Goal: Navigation & Orientation: Find specific page/section

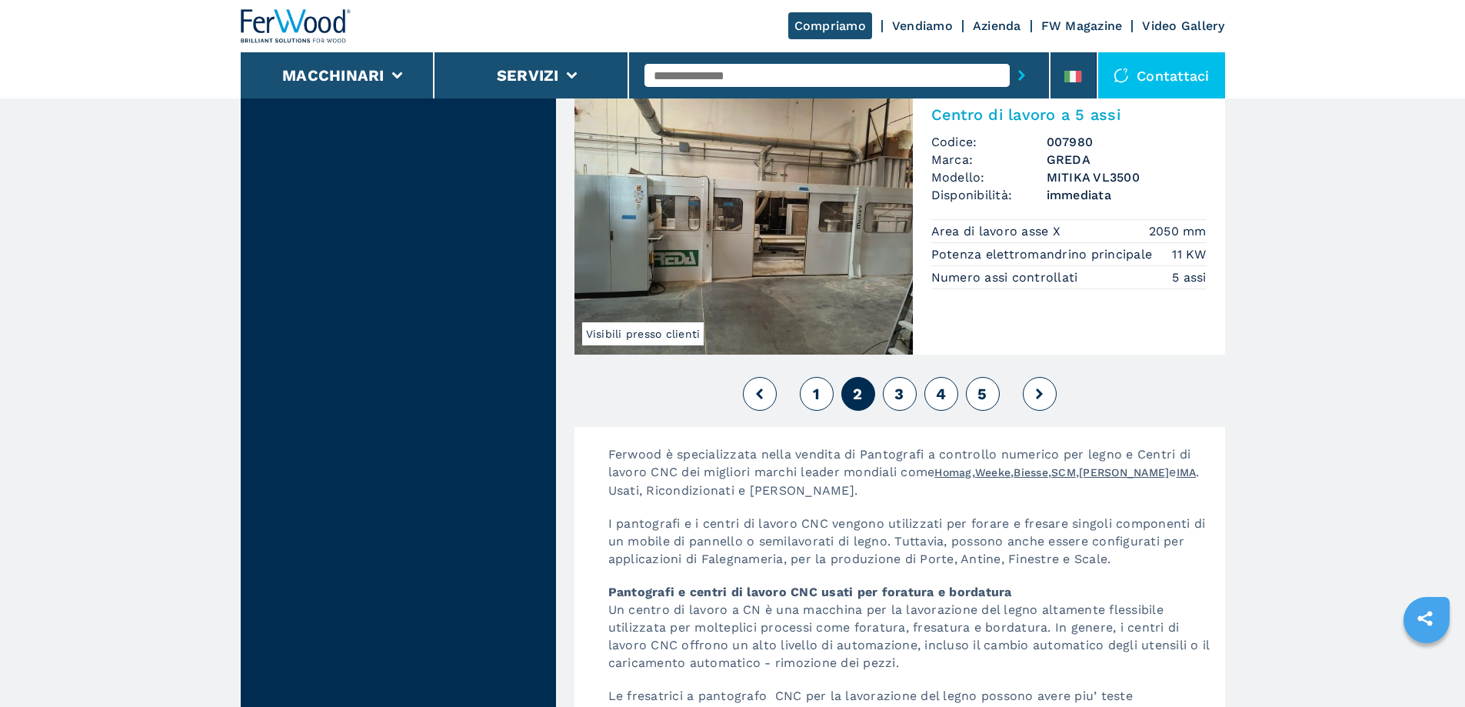
scroll to position [3844, 0]
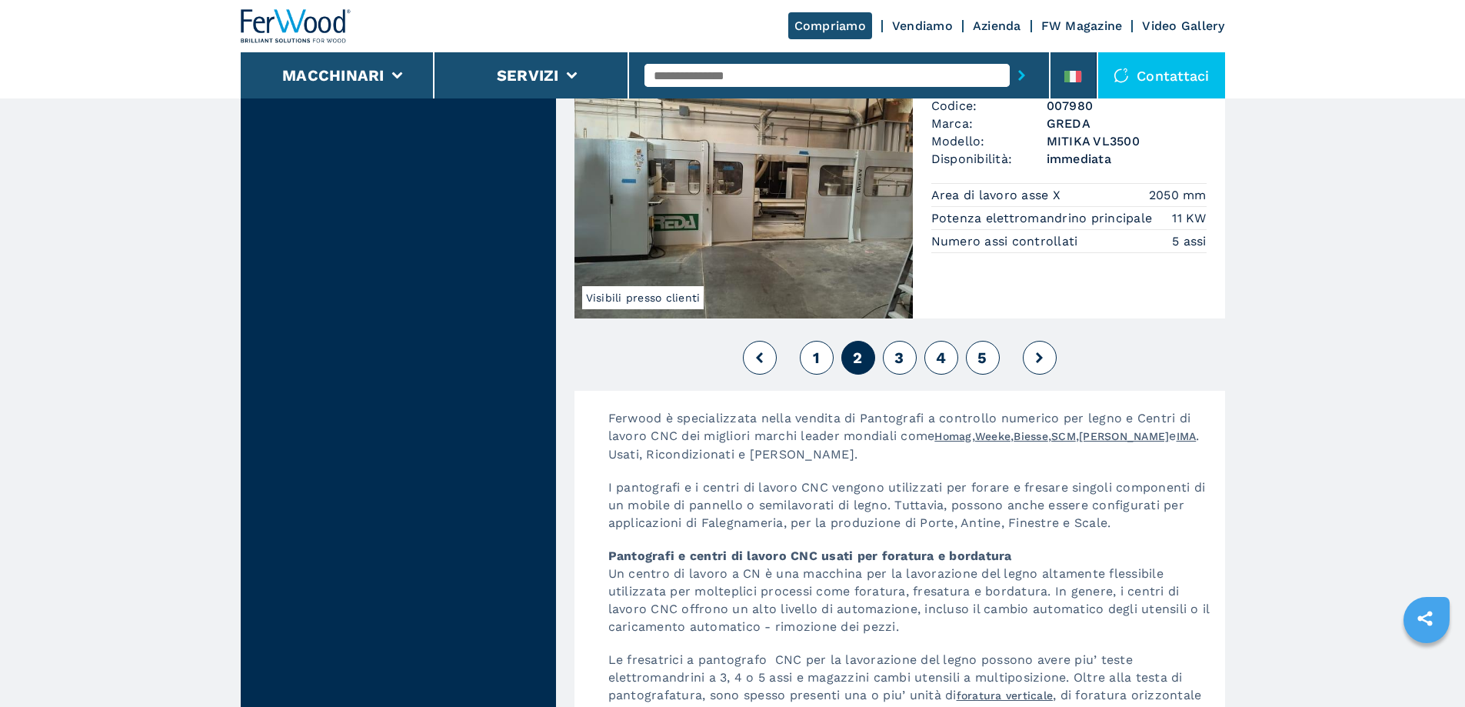
click at [908, 374] on button "3" at bounding box center [900, 358] width 34 height 34
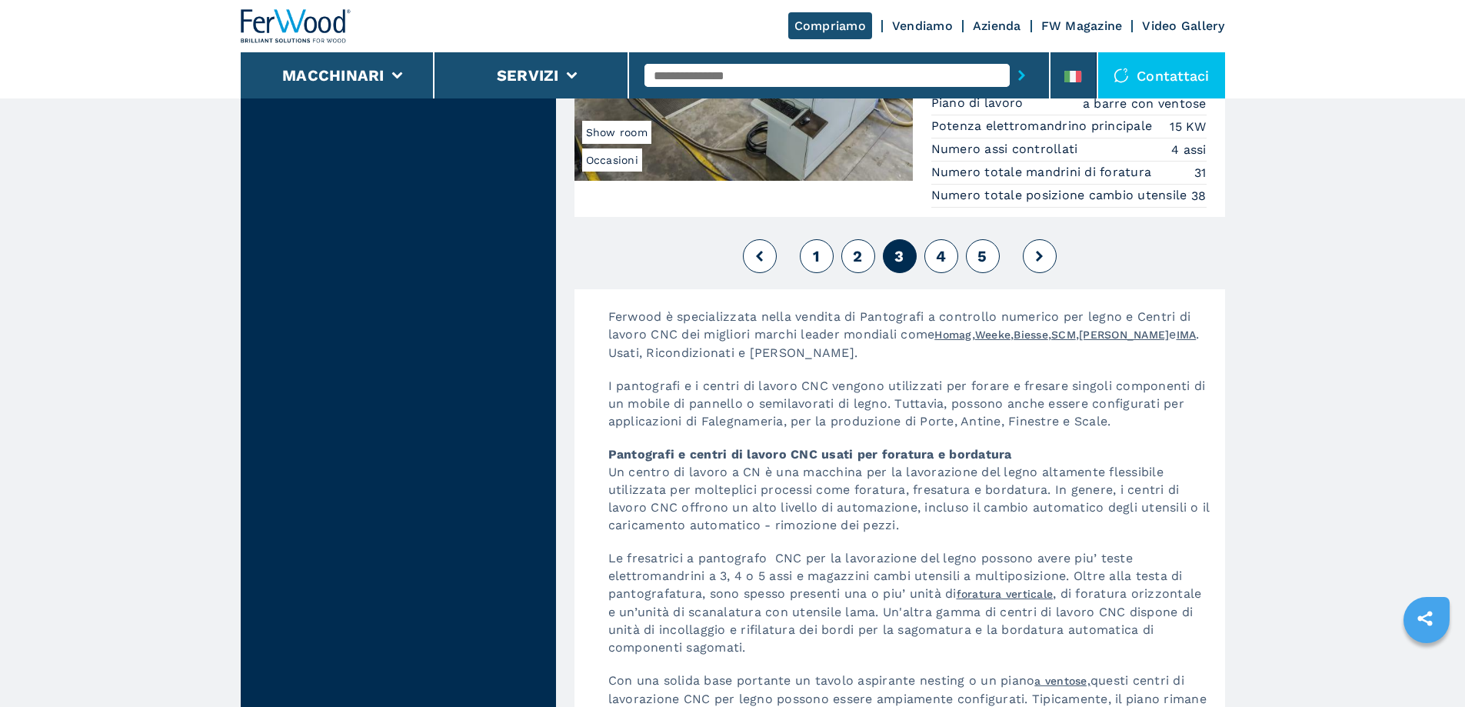
scroll to position [3921, 0]
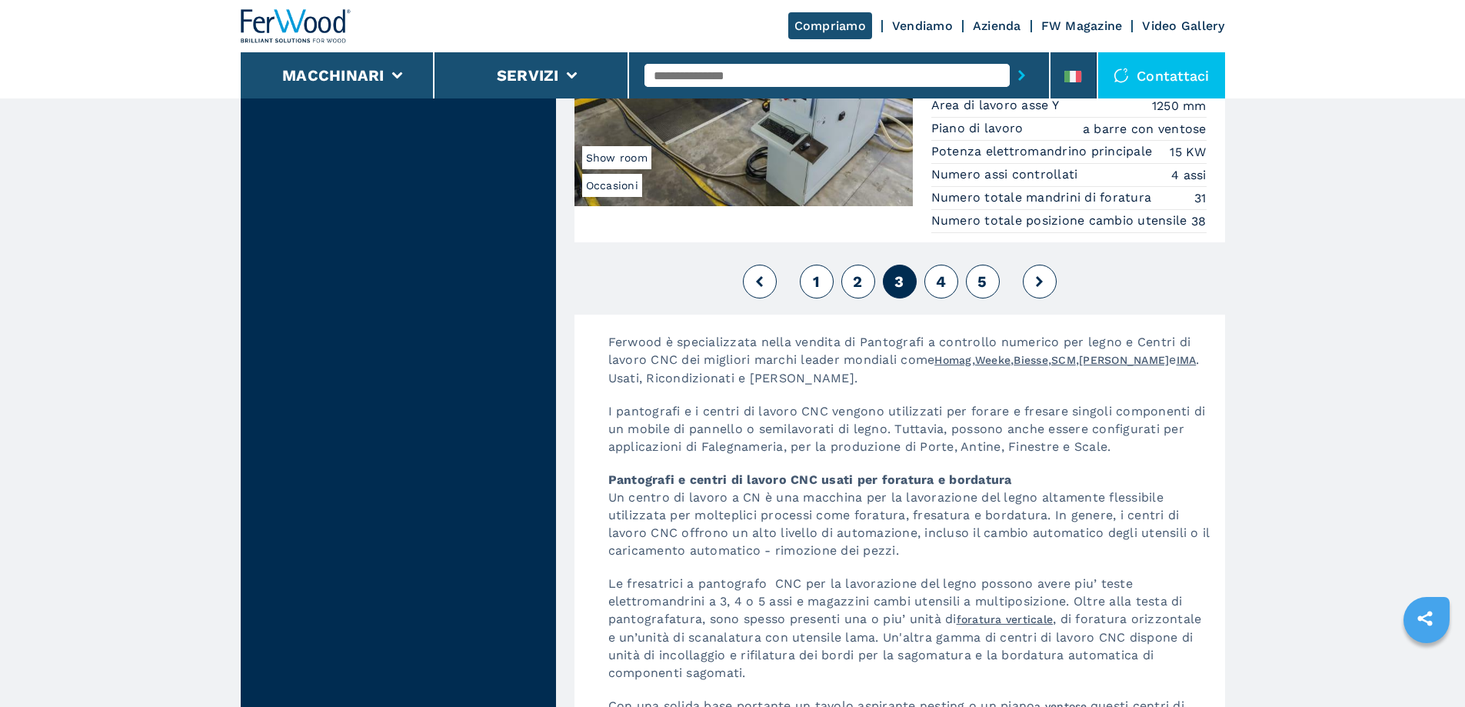
click at [939, 291] on span "4" at bounding box center [941, 281] width 10 height 18
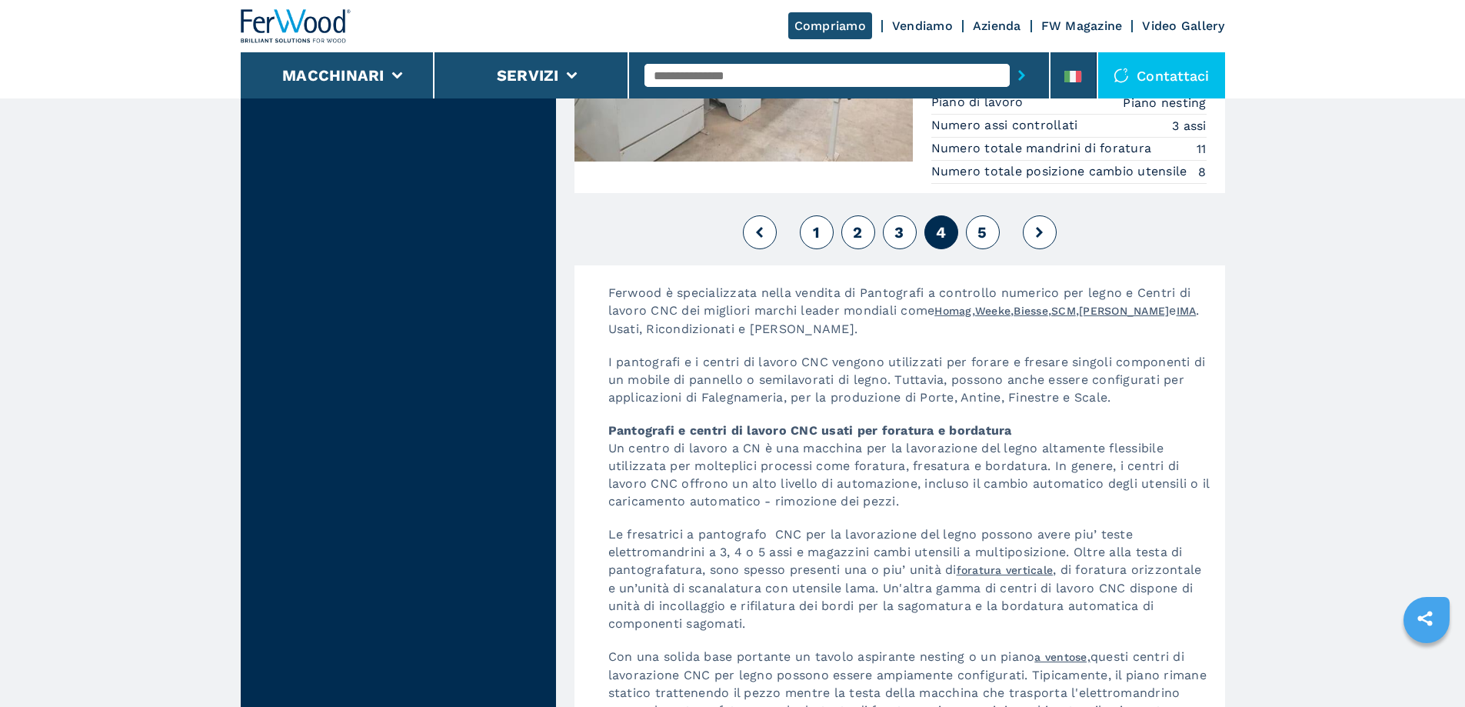
scroll to position [3921, 0]
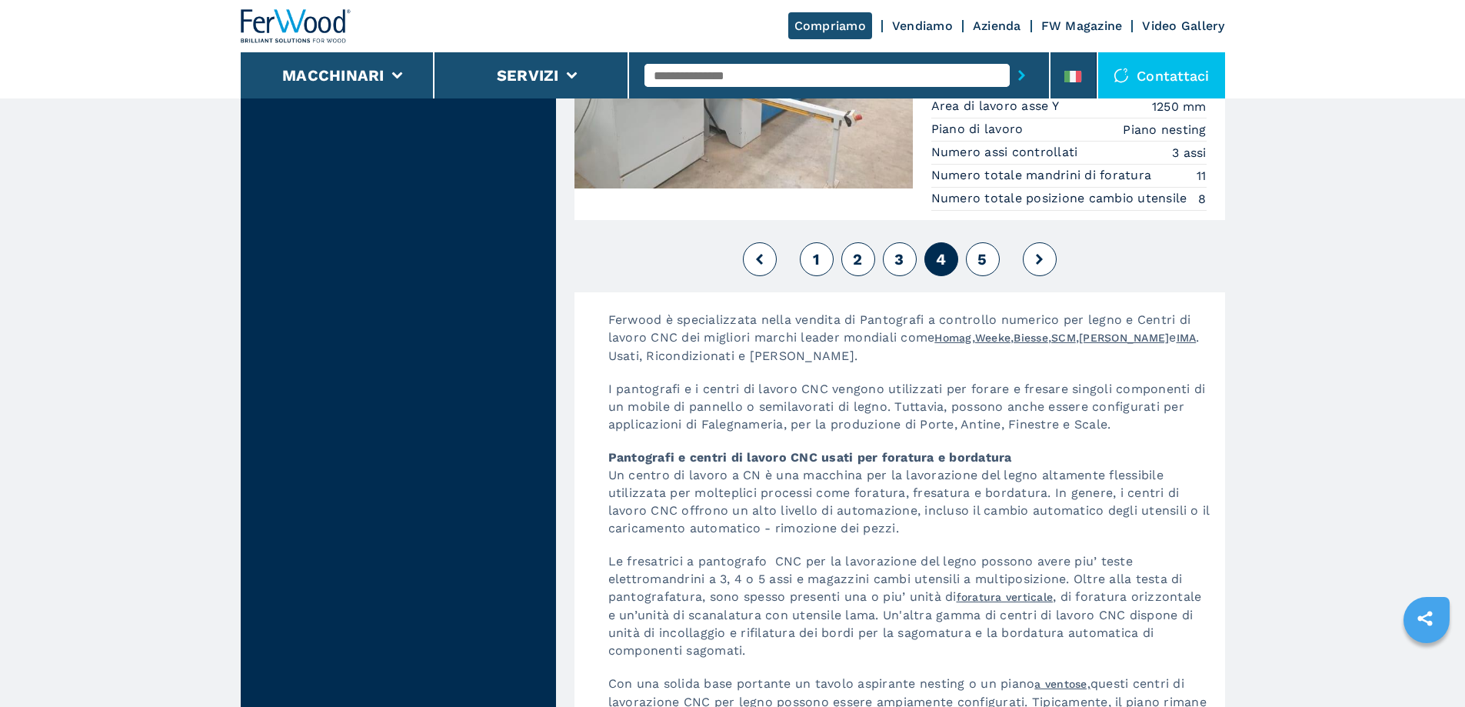
click at [985, 254] on span "5" at bounding box center [981, 259] width 9 height 18
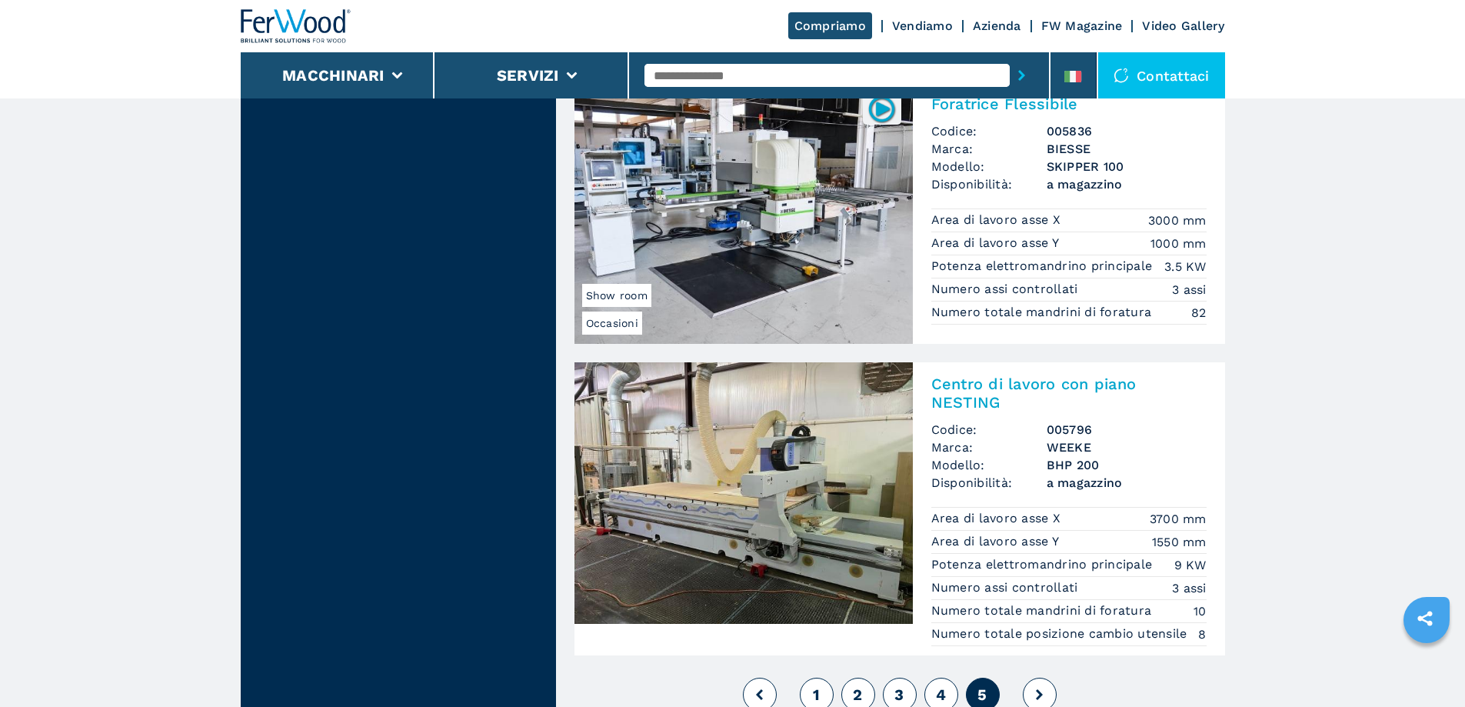
scroll to position [3306, 0]
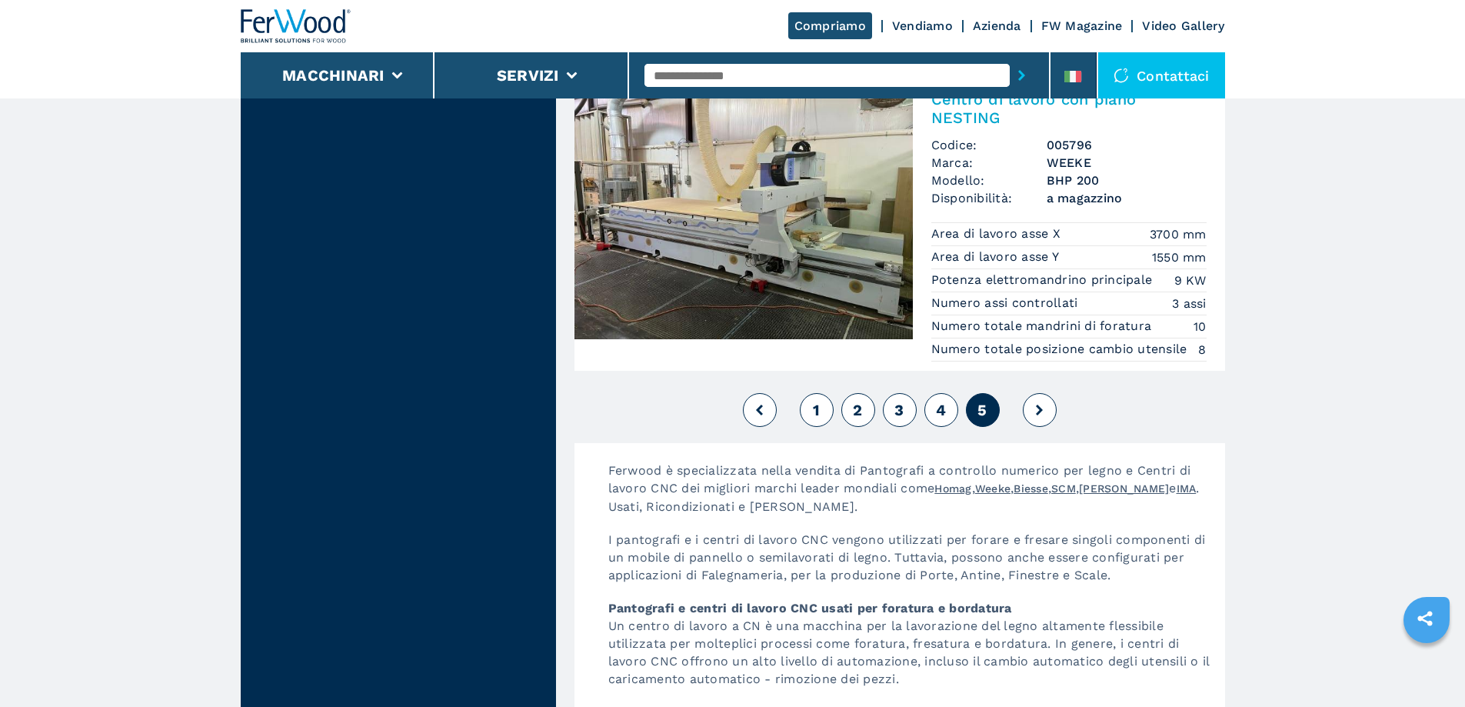
click at [1037, 415] on icon at bounding box center [1039, 409] width 7 height 11
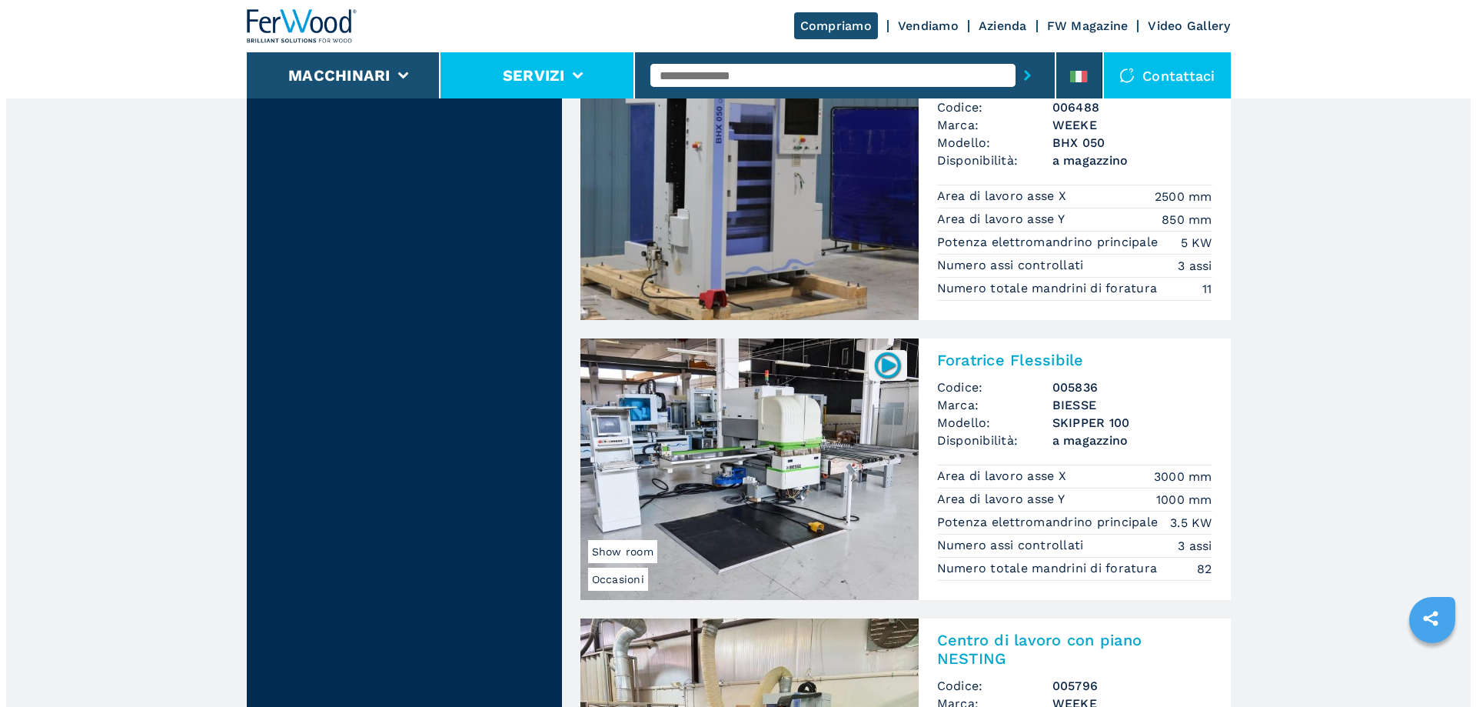
scroll to position [2691, 0]
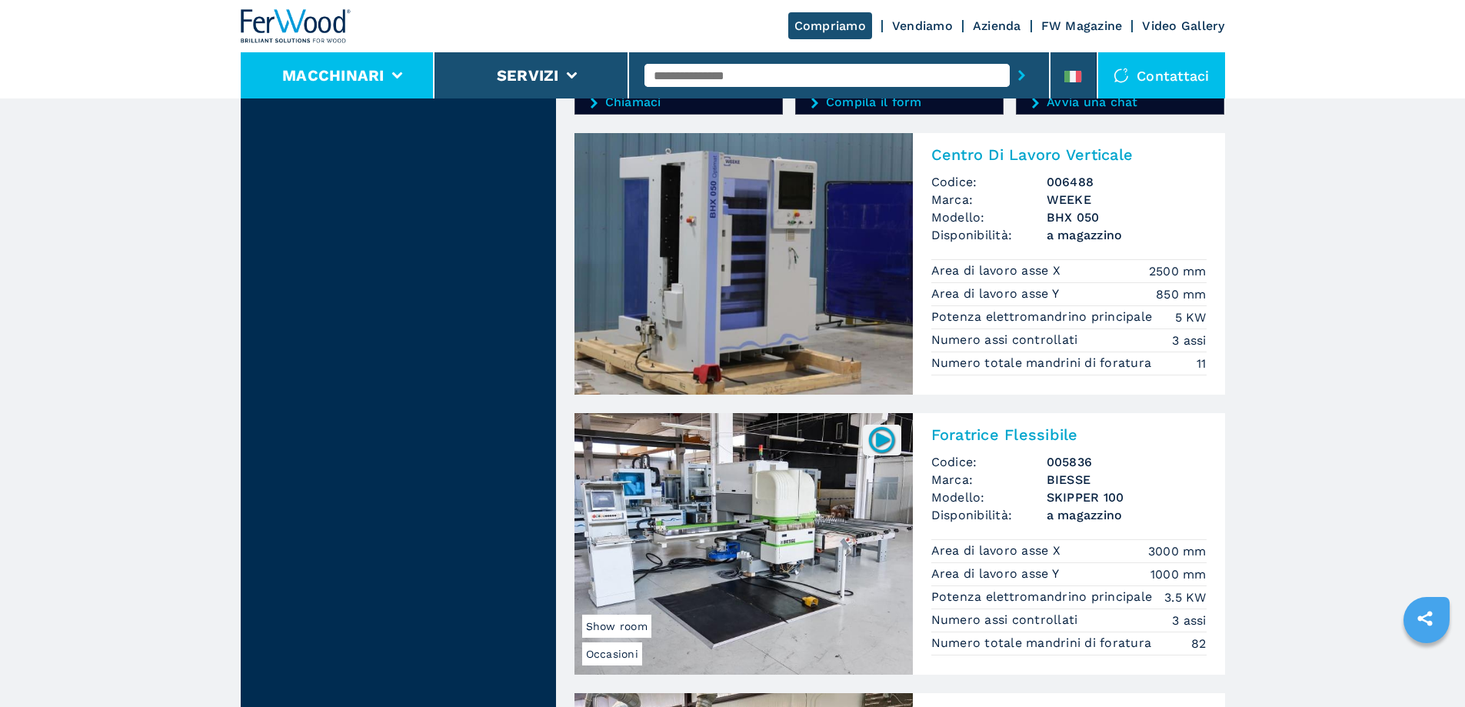
click at [388, 69] on li "Macchinari" at bounding box center [338, 75] width 195 height 46
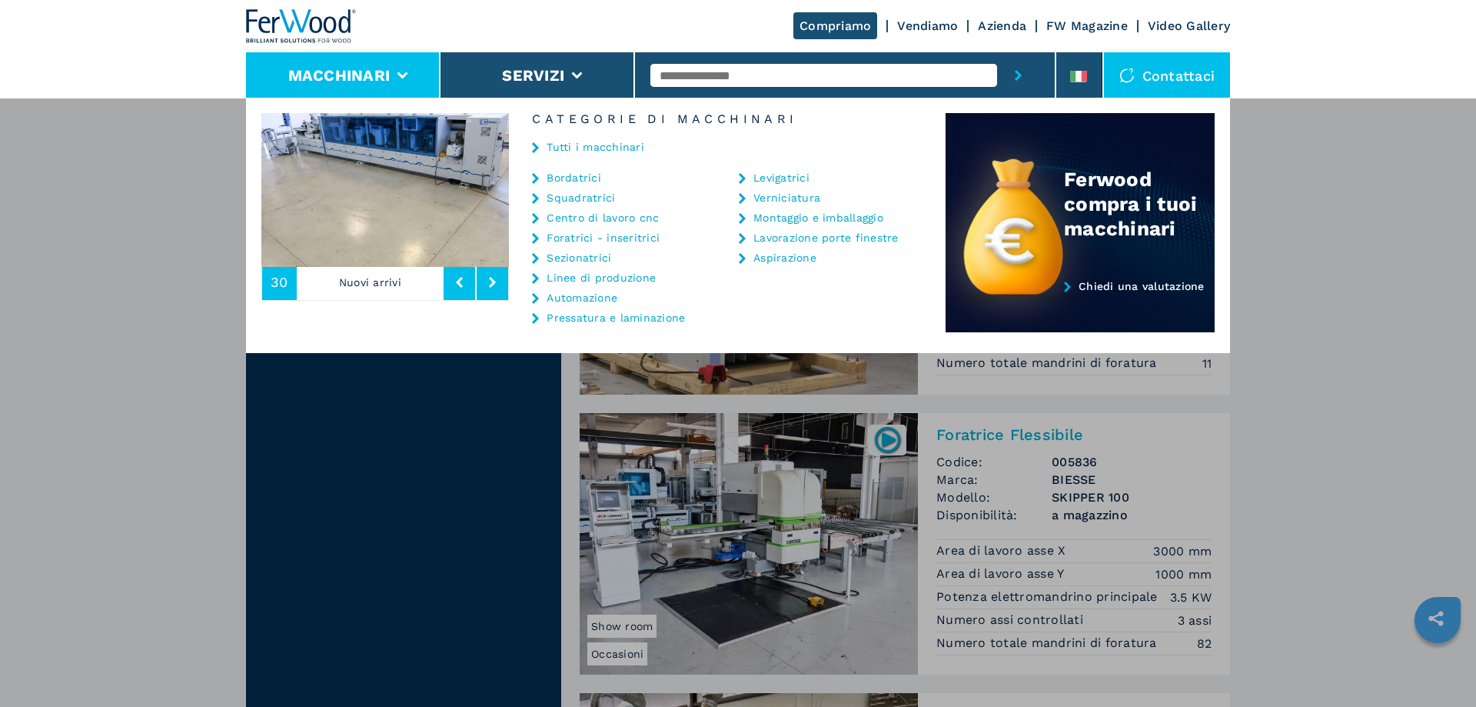
click at [774, 197] on link "Verniciatura" at bounding box center [786, 197] width 67 height 11
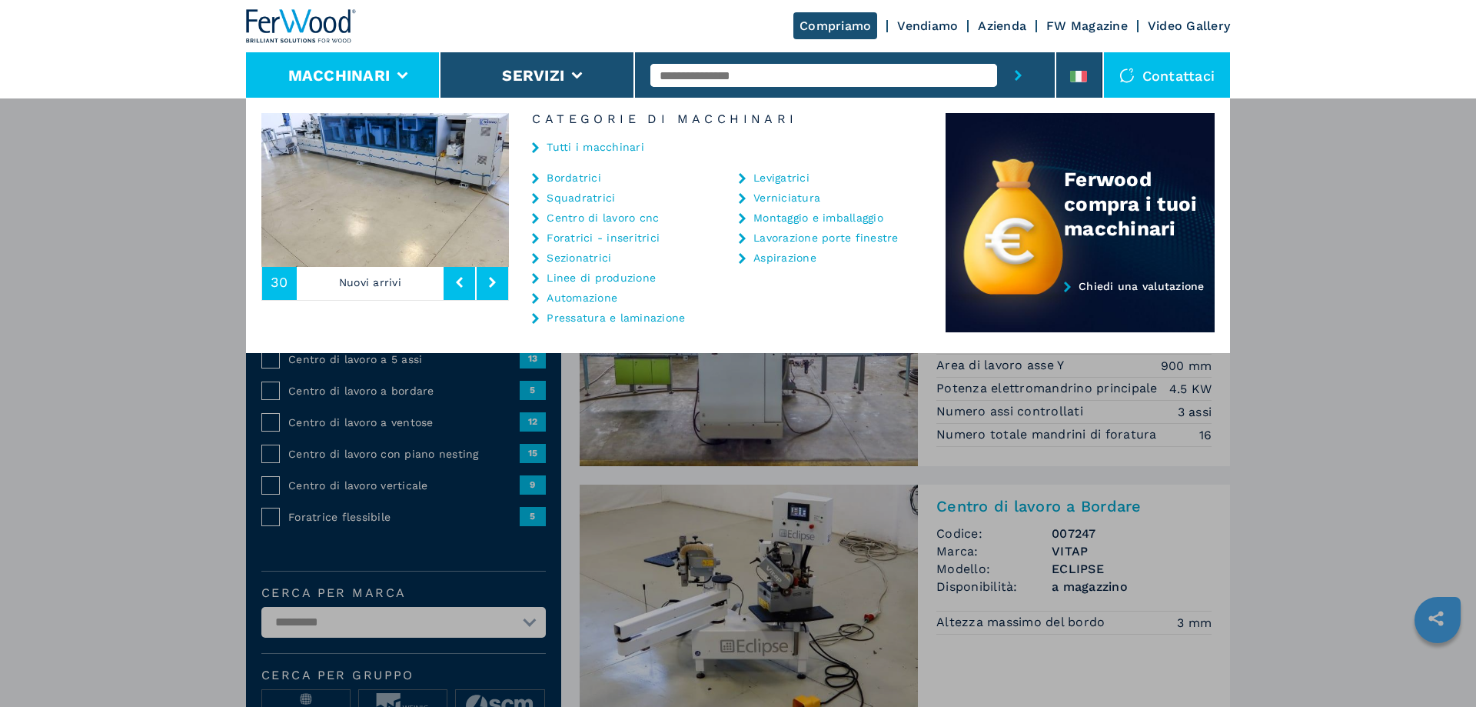
click at [759, 260] on link "Aspirazione" at bounding box center [784, 257] width 63 height 11
click at [783, 253] on link "Aspirazione" at bounding box center [784, 257] width 63 height 11
click at [929, 24] on link "Vendiamo" at bounding box center [927, 25] width 61 height 15
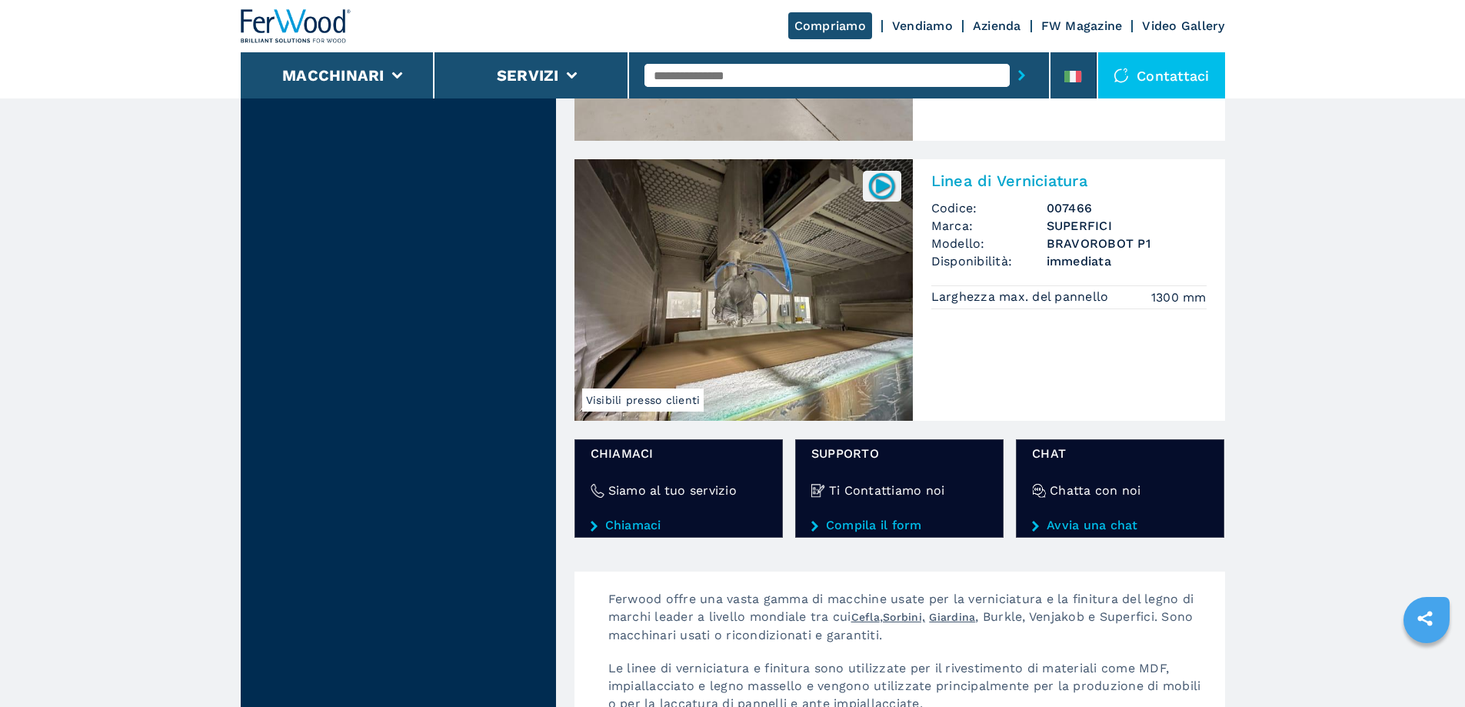
scroll to position [1538, 0]
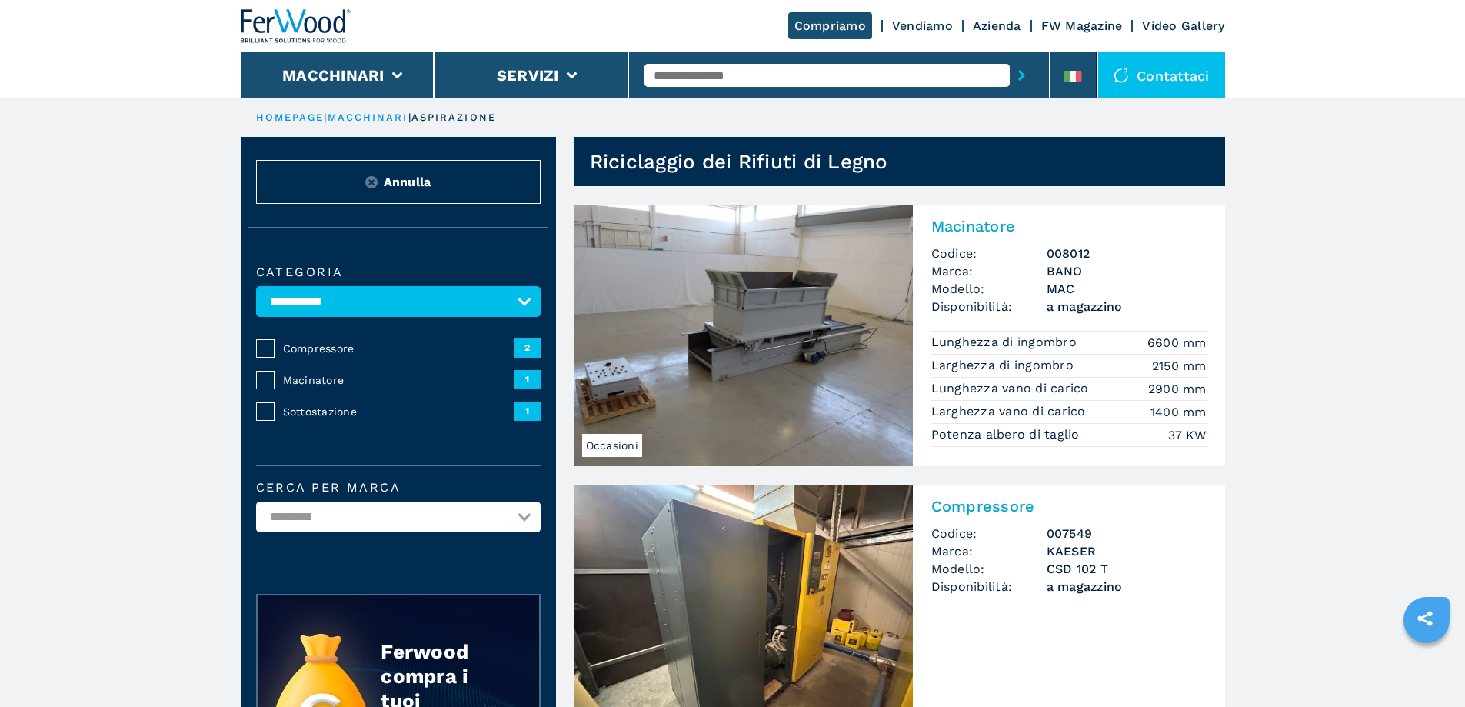
click at [929, 24] on link "Vendiamo" at bounding box center [922, 25] width 61 height 15
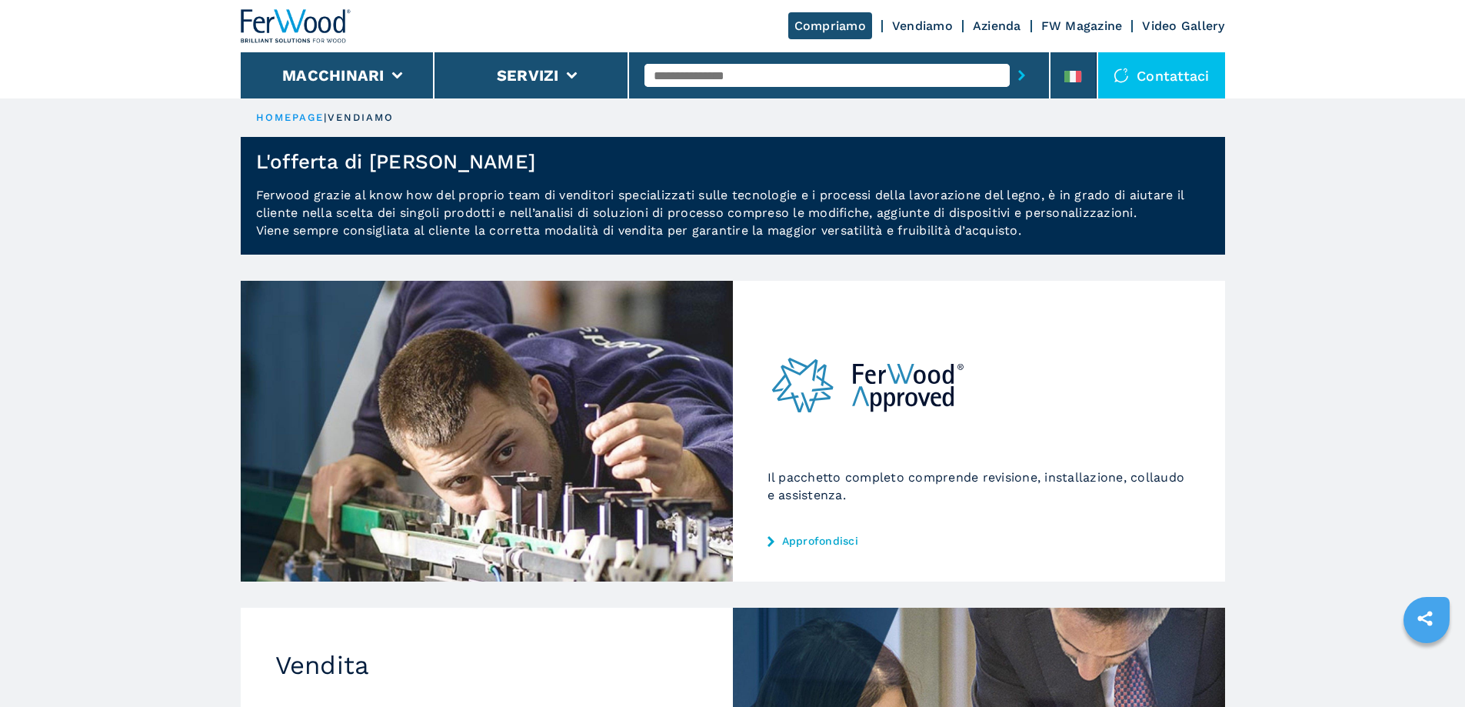
click at [916, 22] on link "Vendiamo" at bounding box center [922, 25] width 61 height 15
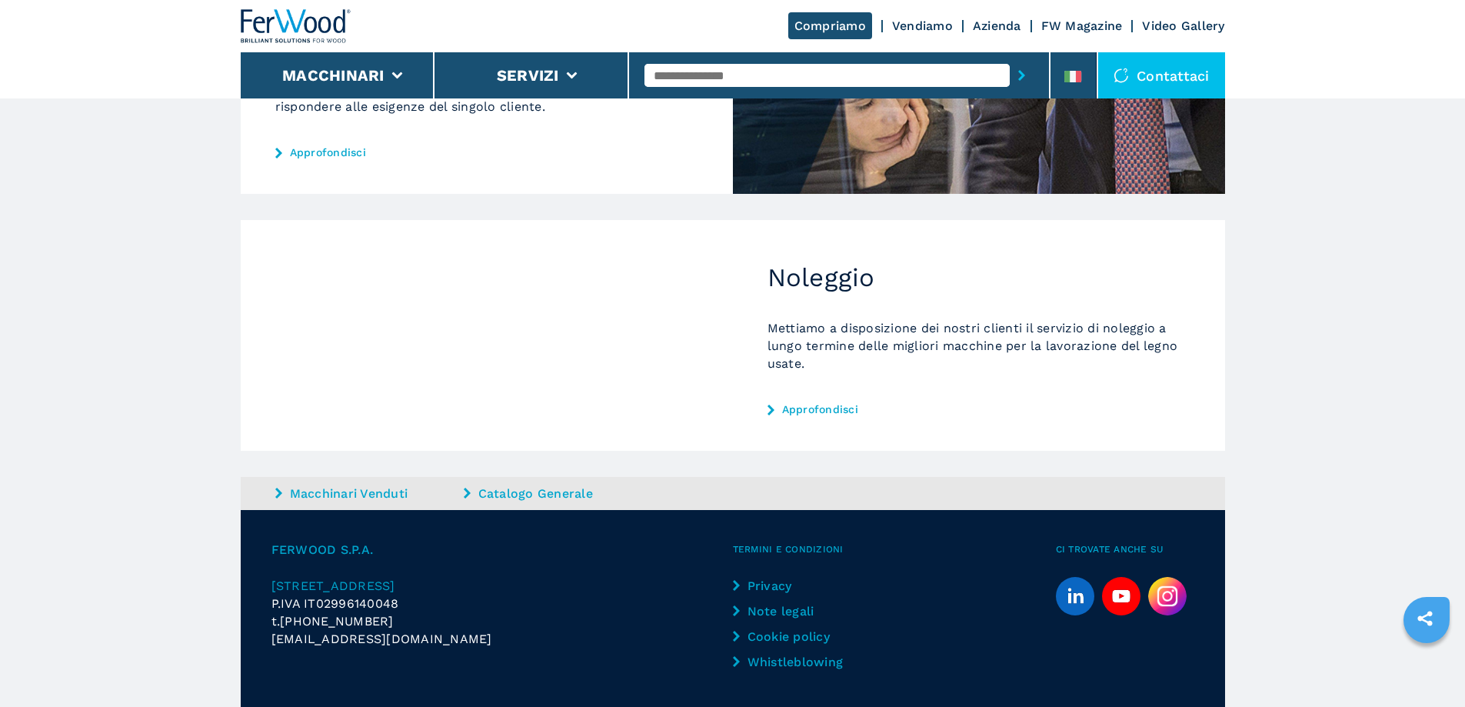
scroll to position [543, 0]
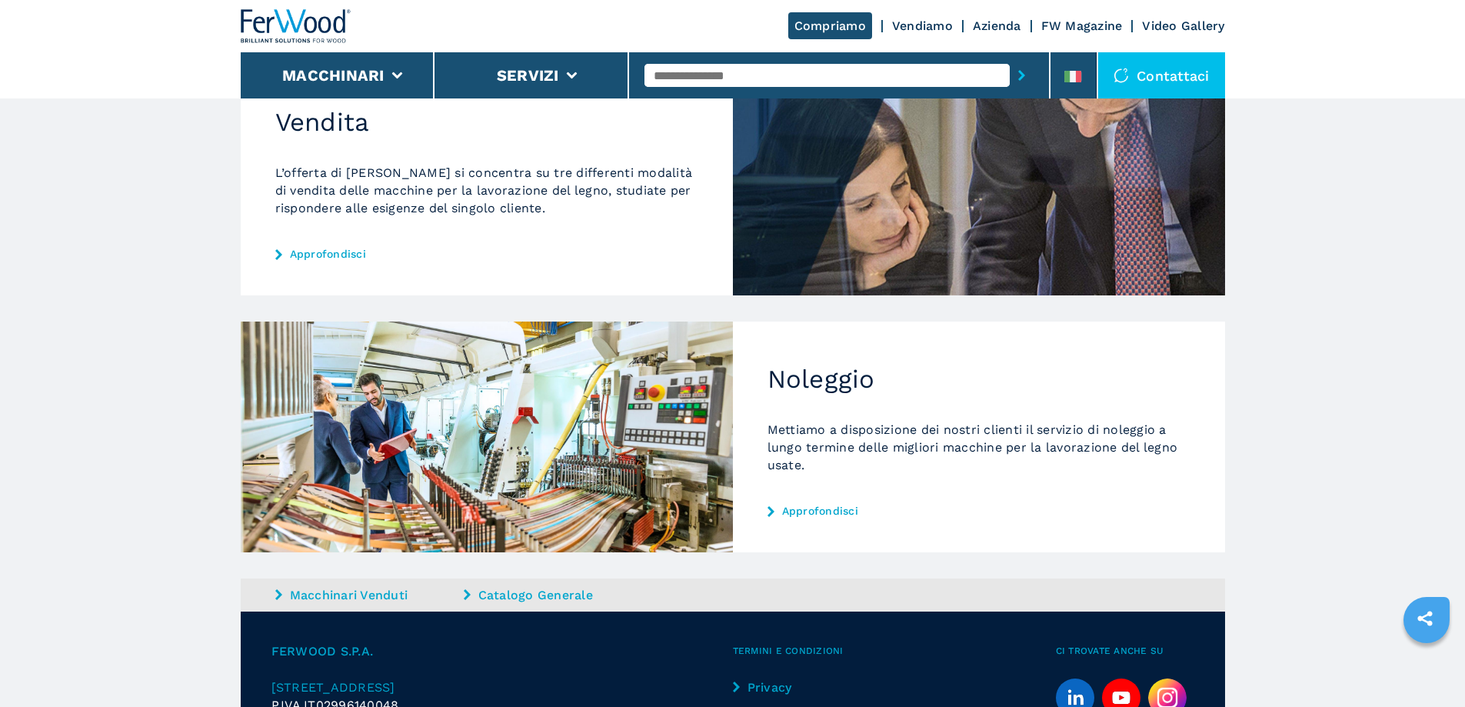
click at [772, 510] on icon at bounding box center [770, 511] width 7 height 11
click at [772, 507] on icon at bounding box center [770, 511] width 7 height 11
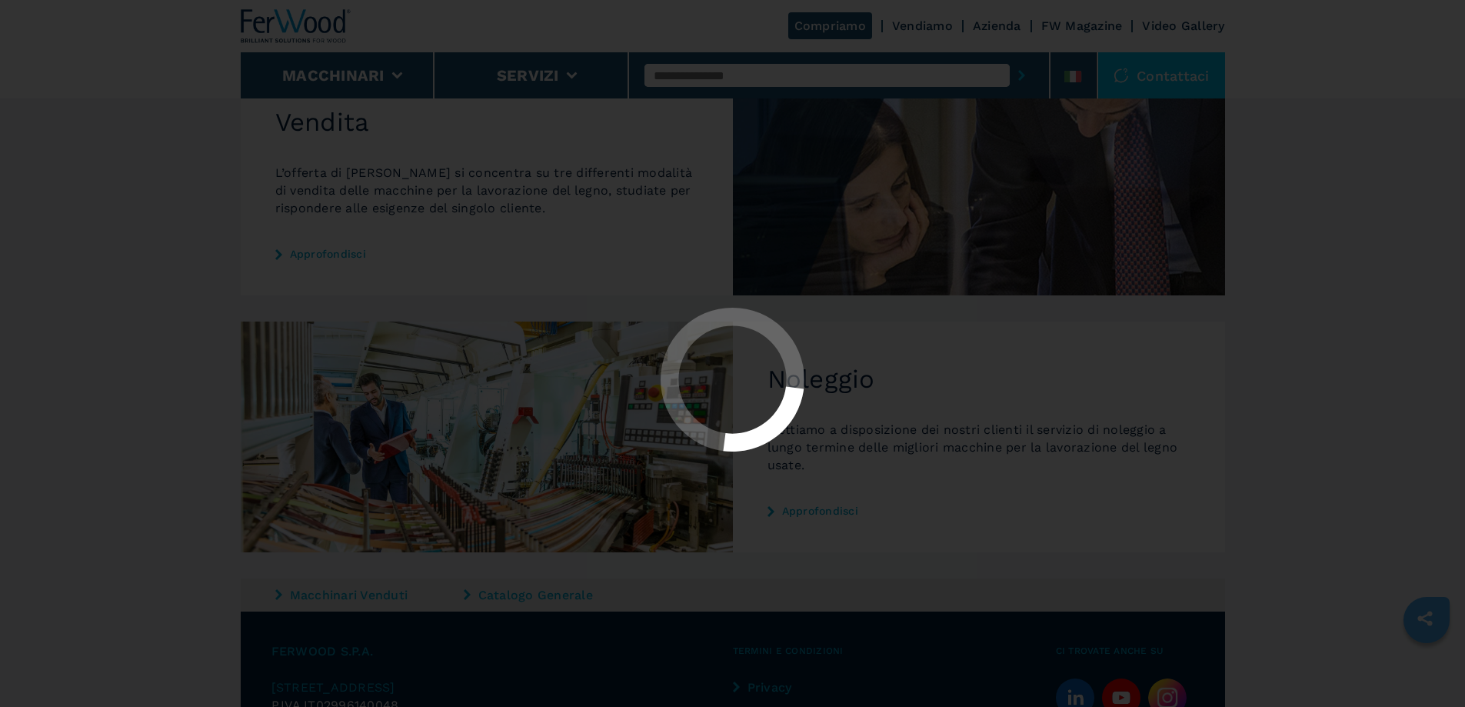
scroll to position [0, 0]
